Goal: Answer question/provide support

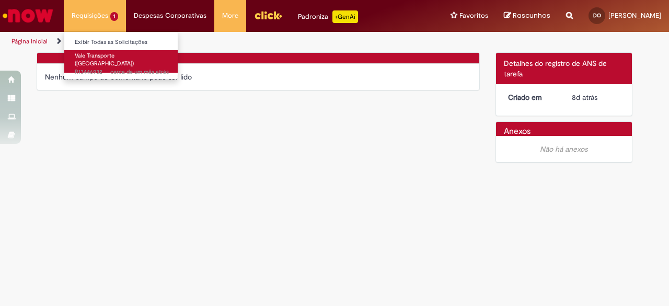
click at [109, 68] on span "cerca de um mês atrás cerca de um mês atrás [DATE] 09:18:35 R13446932" at bounding box center [122, 72] width 94 height 8
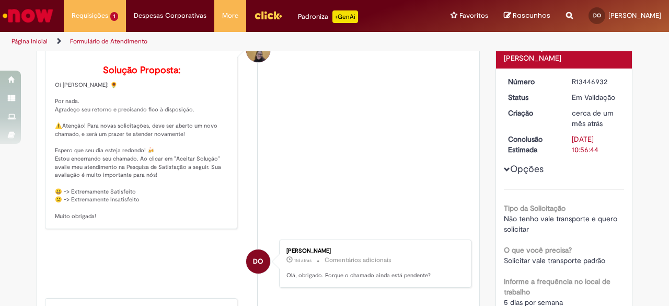
scroll to position [105, 0]
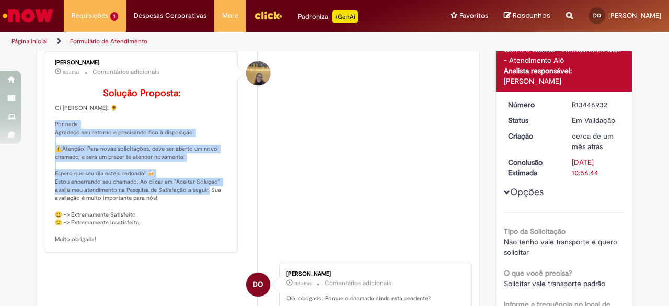
drag, startPoint x: 64, startPoint y: 141, endPoint x: 231, endPoint y: 187, distance: 173.1
click at [214, 203] on p "Solução Proposta: Oi [PERSON_NAME]! 🌻 Por nada. Agradeço seu retorno e precisan…" at bounding box center [142, 165] width 174 height 155
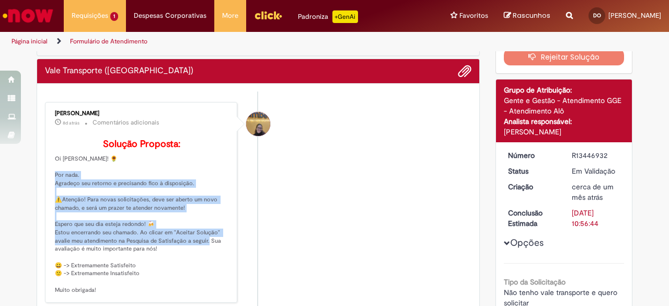
scroll to position [0, 0]
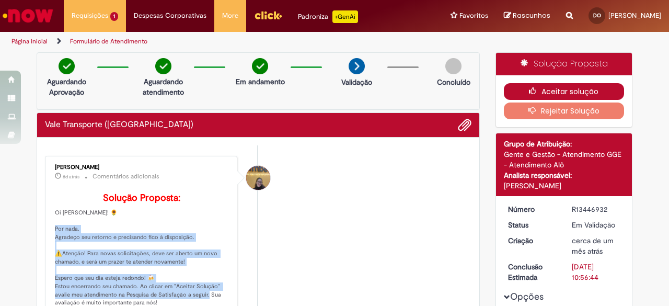
click at [546, 93] on button "Aceitar solução" at bounding box center [564, 91] width 121 height 17
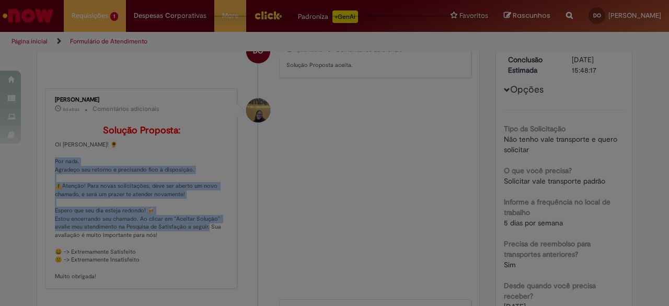
scroll to position [105, 0]
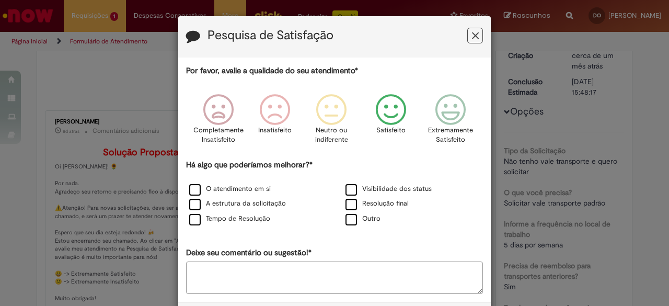
click at [406, 110] on icon "Feedback" at bounding box center [391, 109] width 39 height 31
click at [432, 105] on icon "Feedback" at bounding box center [447, 109] width 39 height 31
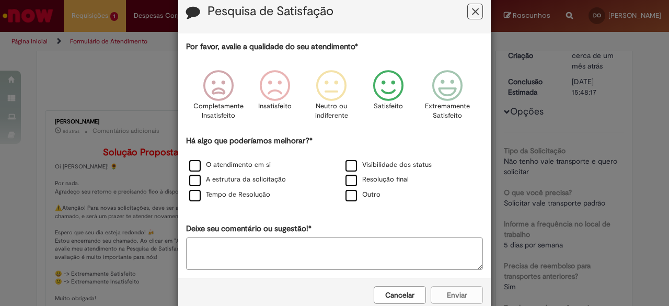
scroll to position [45, 0]
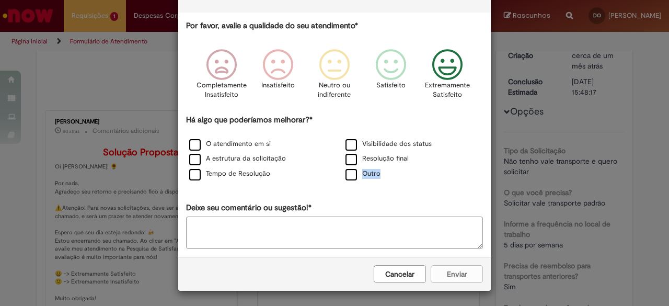
click at [336, 185] on div "Por favor, avalie a qualidade do seu atendimento* Completamente Insatisfeito In…" at bounding box center [334, 134] width 297 height 229
click at [287, 137] on div "O atendimento em si" at bounding box center [256, 144] width 156 height 15
click at [346, 146] on label "Visibilidade dos status" at bounding box center [389, 144] width 86 height 10
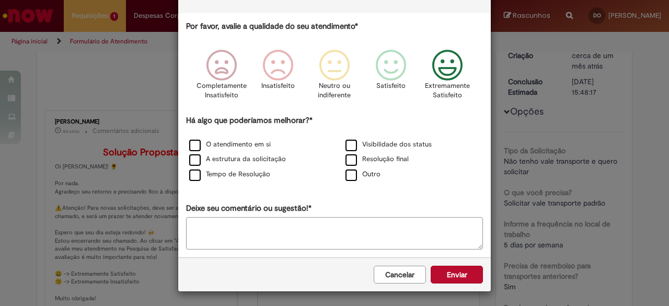
click at [449, 282] on div "Cancelar Enviar" at bounding box center [334, 274] width 313 height 34
click at [441, 271] on button "Enviar" at bounding box center [457, 275] width 52 height 18
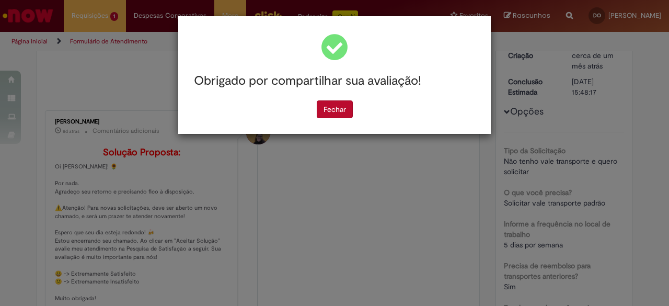
scroll to position [0, 0]
click at [347, 112] on button "Fechar" at bounding box center [335, 109] width 36 height 18
